Goal: Task Accomplishment & Management: Use online tool/utility

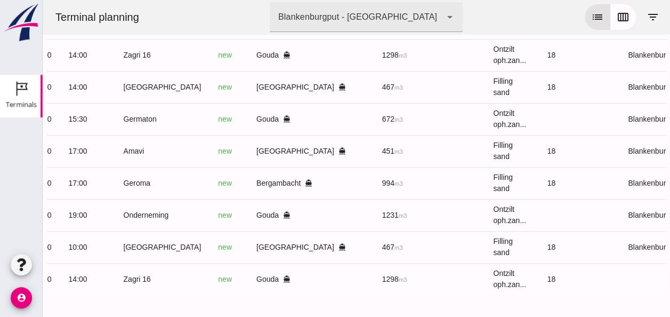
scroll to position [0, 285]
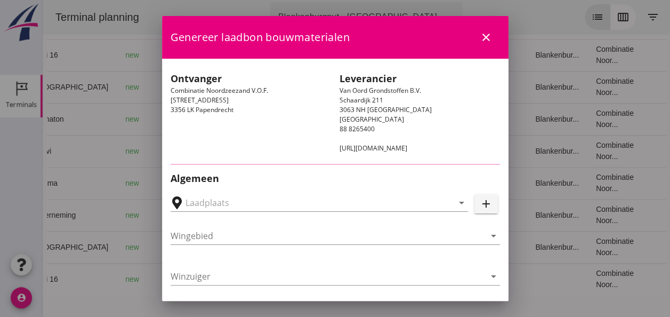
type input "[GEOGRAPHIC_DATA], [GEOGRAPHIC_DATA], [GEOGRAPHIC_DATA]"
type input "Amavi"
type input "[PERSON_NAME]"
type input "451"
type input "Ophoogzand (6120)"
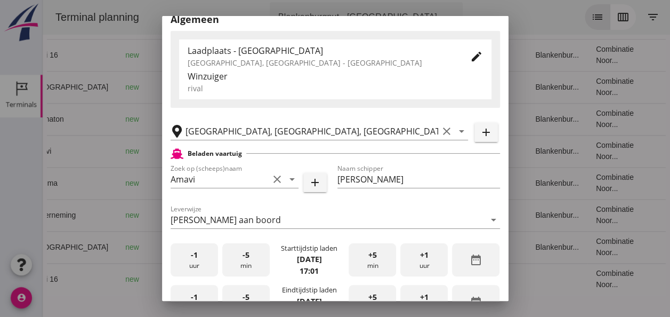
scroll to position [160, 0]
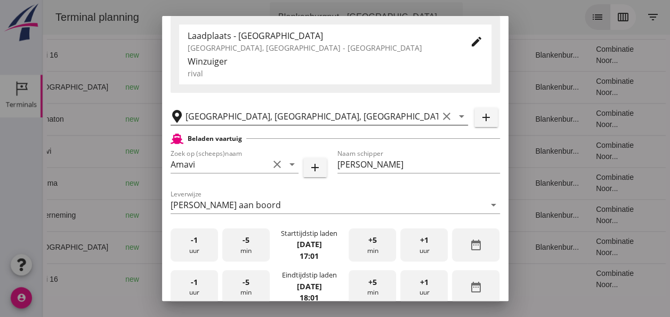
click at [440, 116] on icon "clear" at bounding box center [446, 116] width 13 height 13
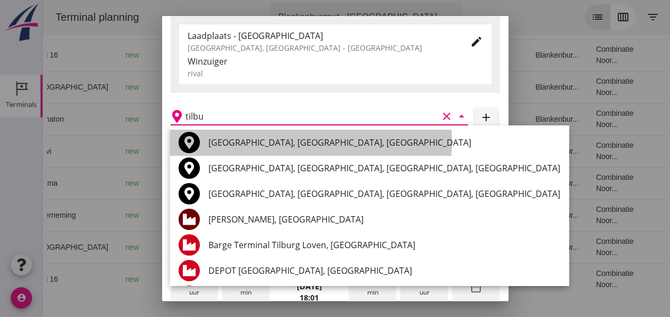
click at [302, 144] on div "[GEOGRAPHIC_DATA], [GEOGRAPHIC_DATA], [GEOGRAPHIC_DATA]" at bounding box center [385, 142] width 352 height 13
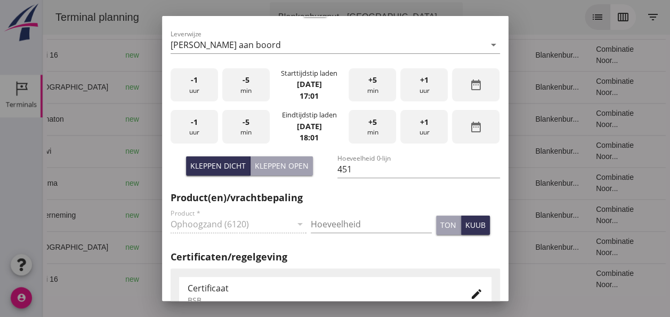
scroll to position [267, 0]
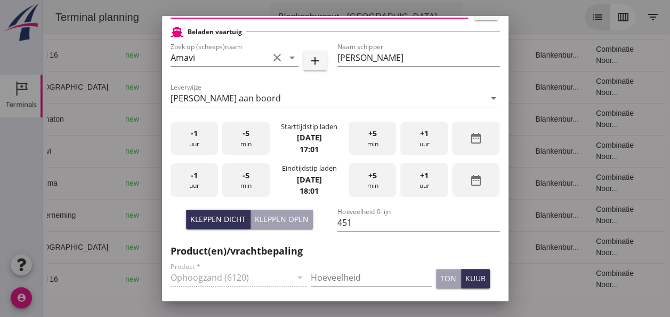
type input "[GEOGRAPHIC_DATA], [GEOGRAPHIC_DATA], [GEOGRAPHIC_DATA]"
click at [240, 143] on div "-5 min" at bounding box center [245, 139] width 47 height 34
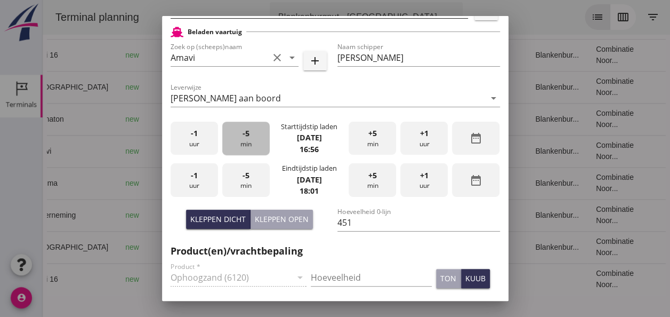
click at [240, 143] on div "-5 min" at bounding box center [245, 139] width 47 height 34
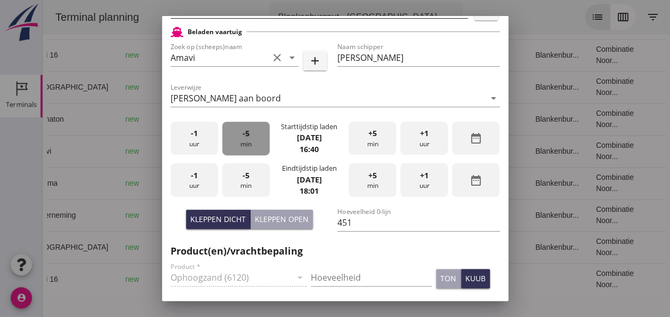
click at [240, 143] on div "-5 min" at bounding box center [245, 139] width 47 height 34
click at [188, 177] on div "-1 uur" at bounding box center [194, 180] width 47 height 34
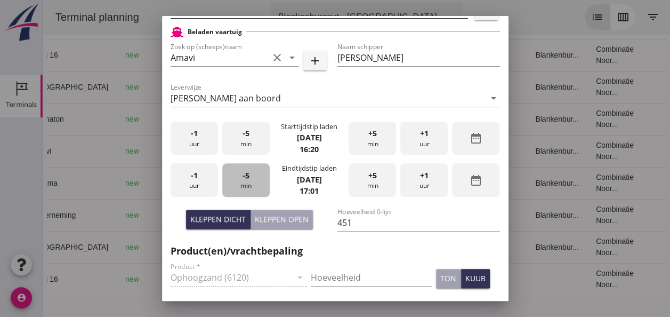
click at [244, 181] on div "-5 min" at bounding box center [245, 180] width 47 height 34
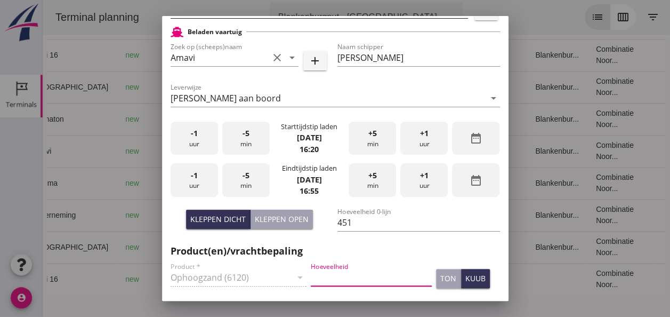
click at [335, 269] on input "Hoeveelheid" at bounding box center [371, 277] width 121 height 17
type input "451"
click at [466, 277] on div "kuub" at bounding box center [476, 277] width 20 height 11
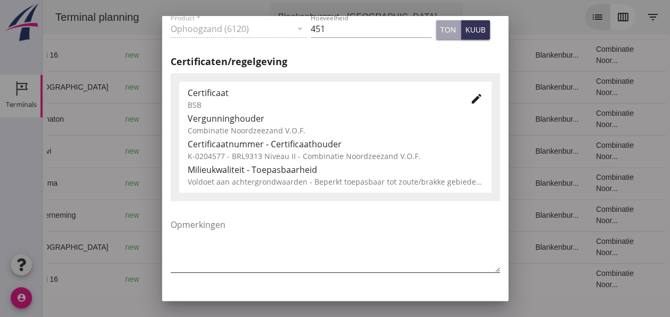
scroll to position [543, 0]
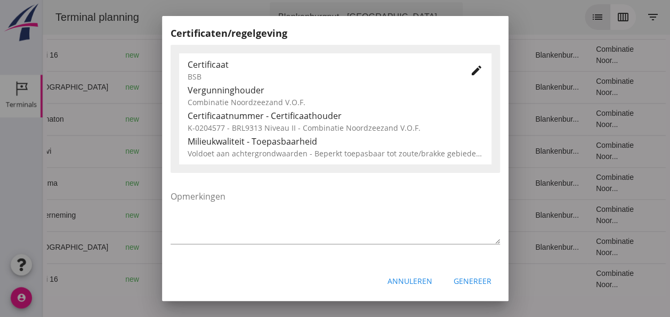
click at [462, 285] on div "Genereer" at bounding box center [473, 280] width 38 height 11
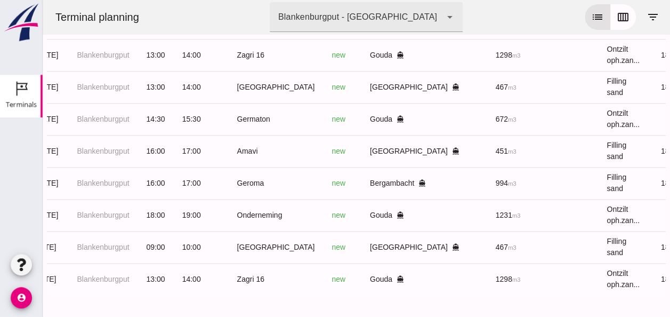
scroll to position [0, 43]
